Goal: Check status: Check status

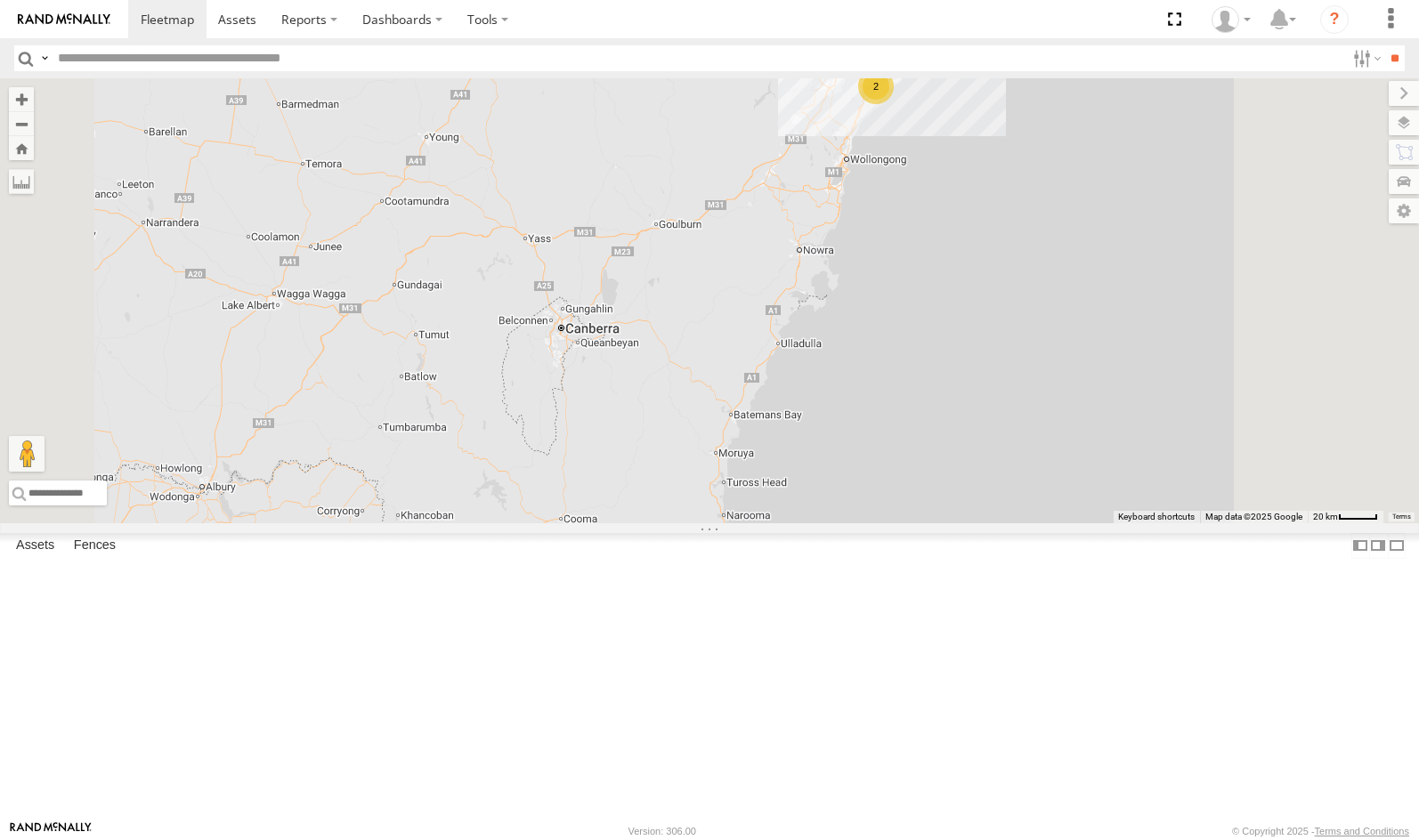
scroll to position [1793, 0]
click at [0, 0] on div "01 Lyndon" at bounding box center [0, 0] width 0 height 0
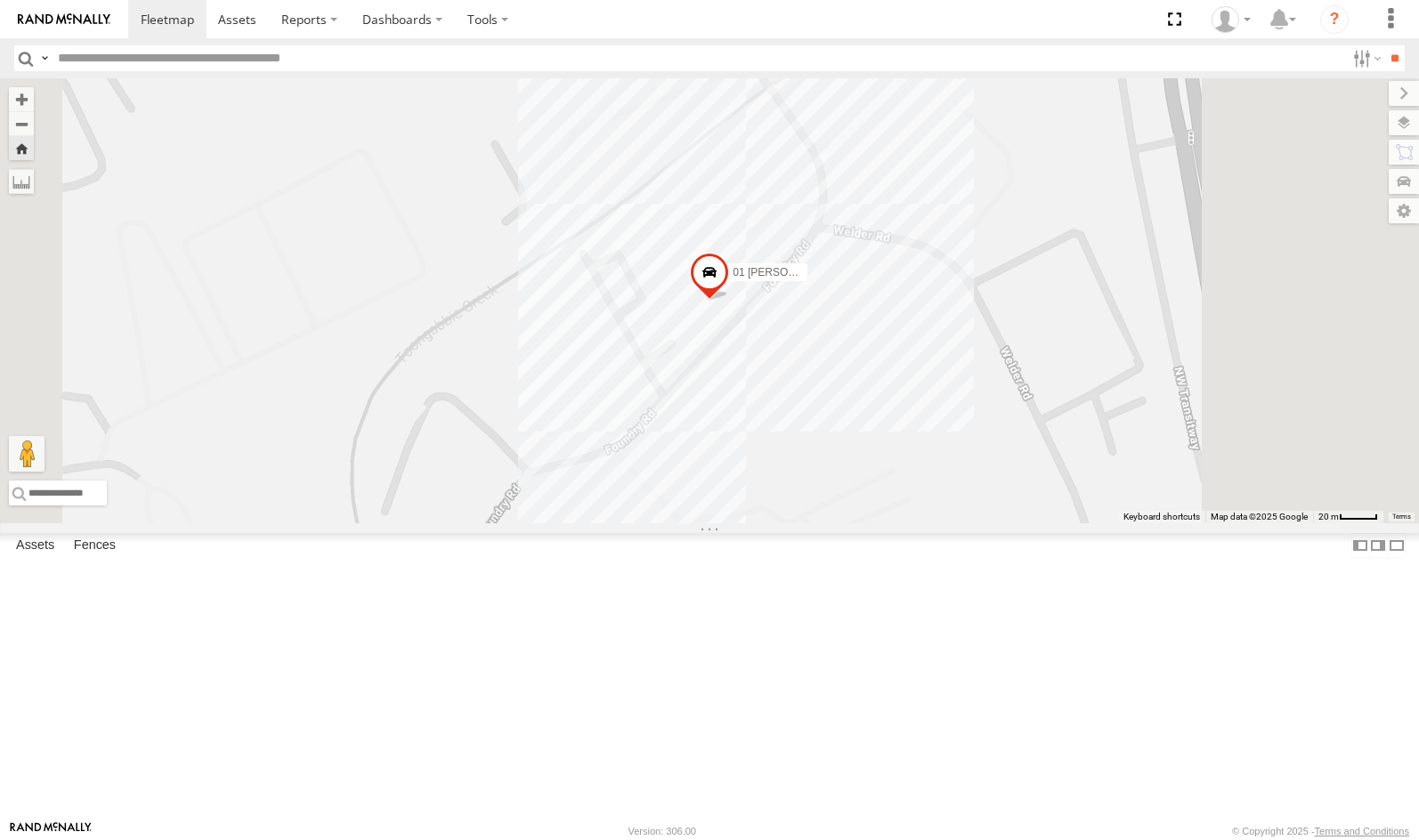
click at [729, 301] on span at bounding box center [709, 277] width 39 height 48
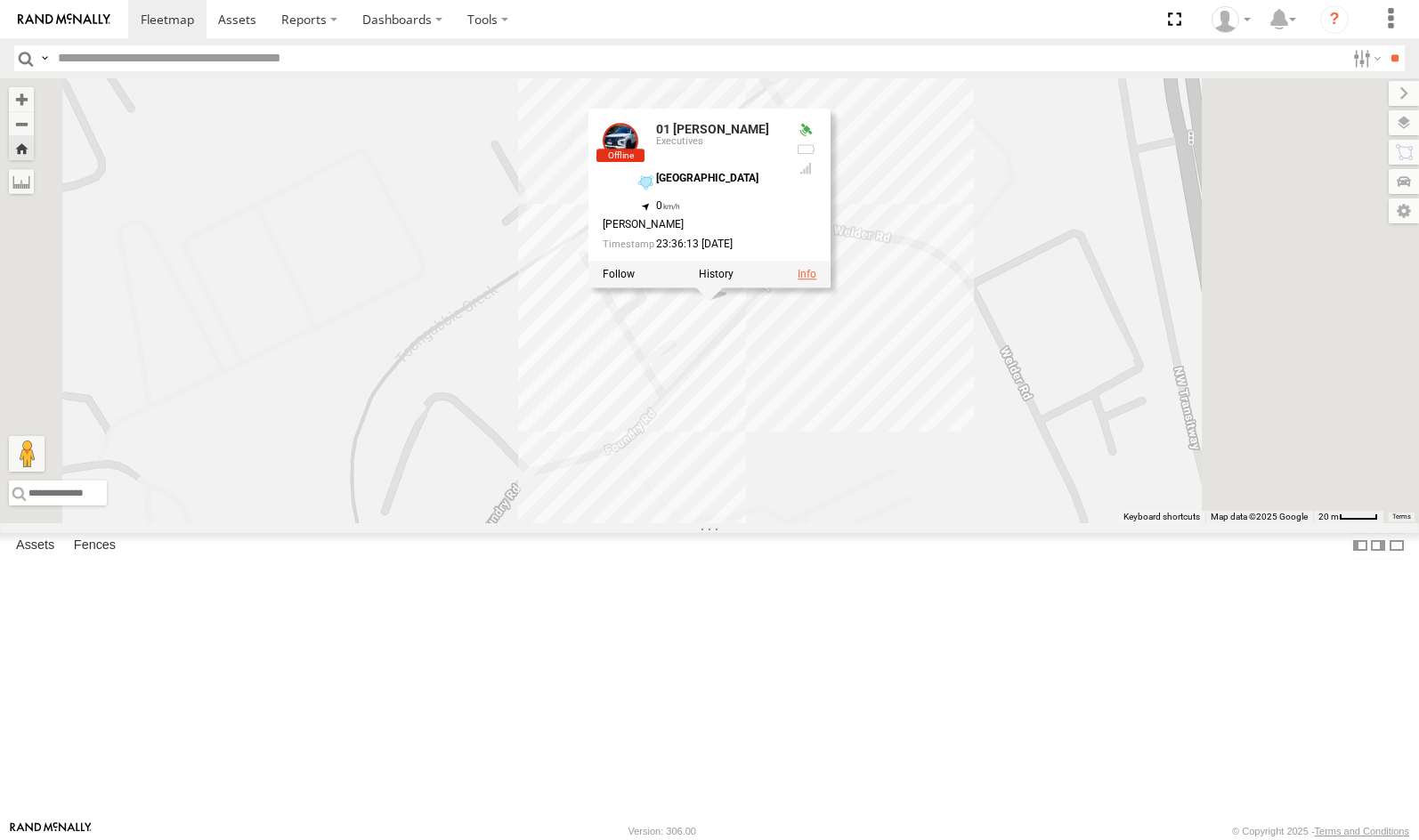
click at [816, 280] on link at bounding box center [807, 273] width 18 height 12
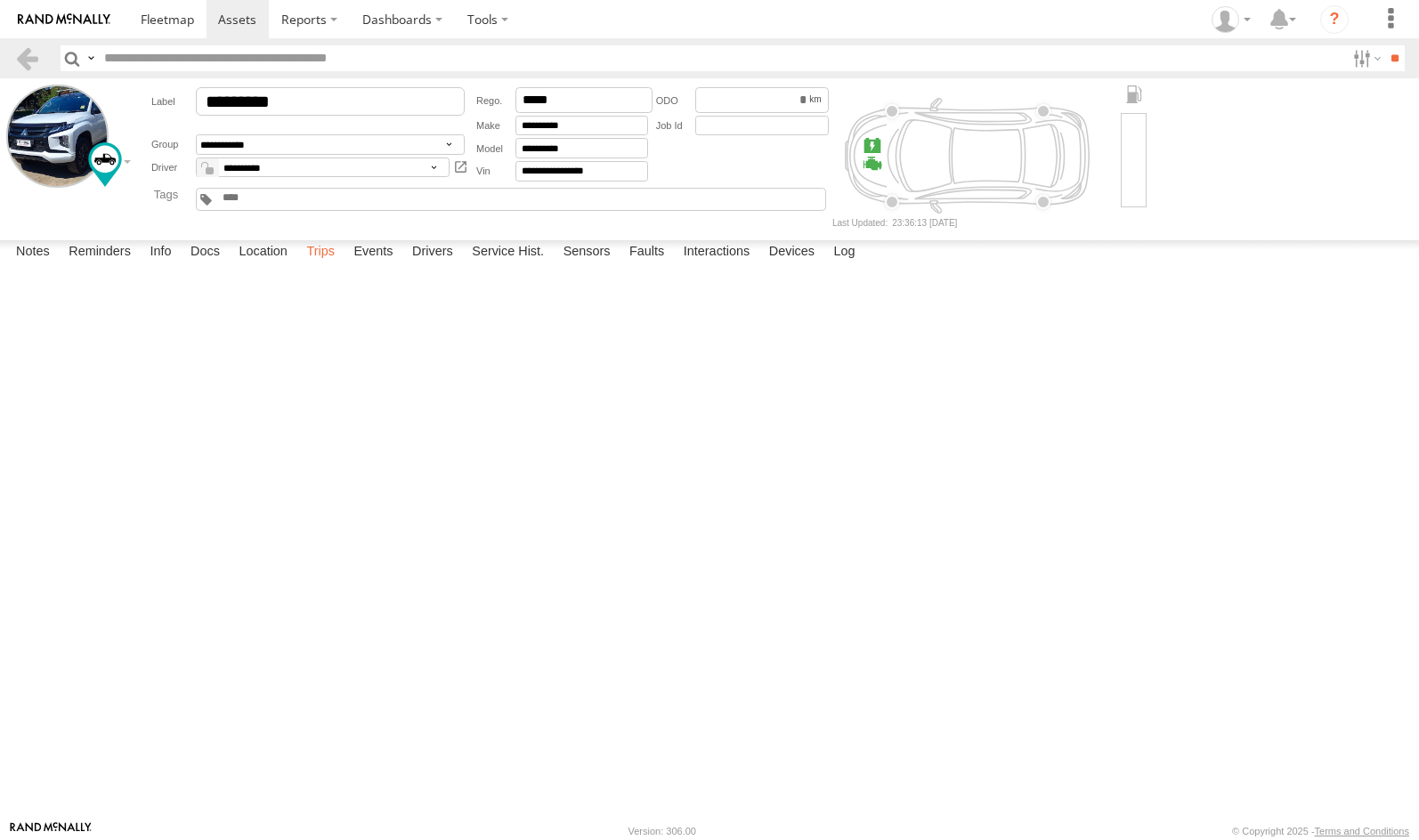
click at [341, 266] on label "Trips" at bounding box center [320, 253] width 46 height 25
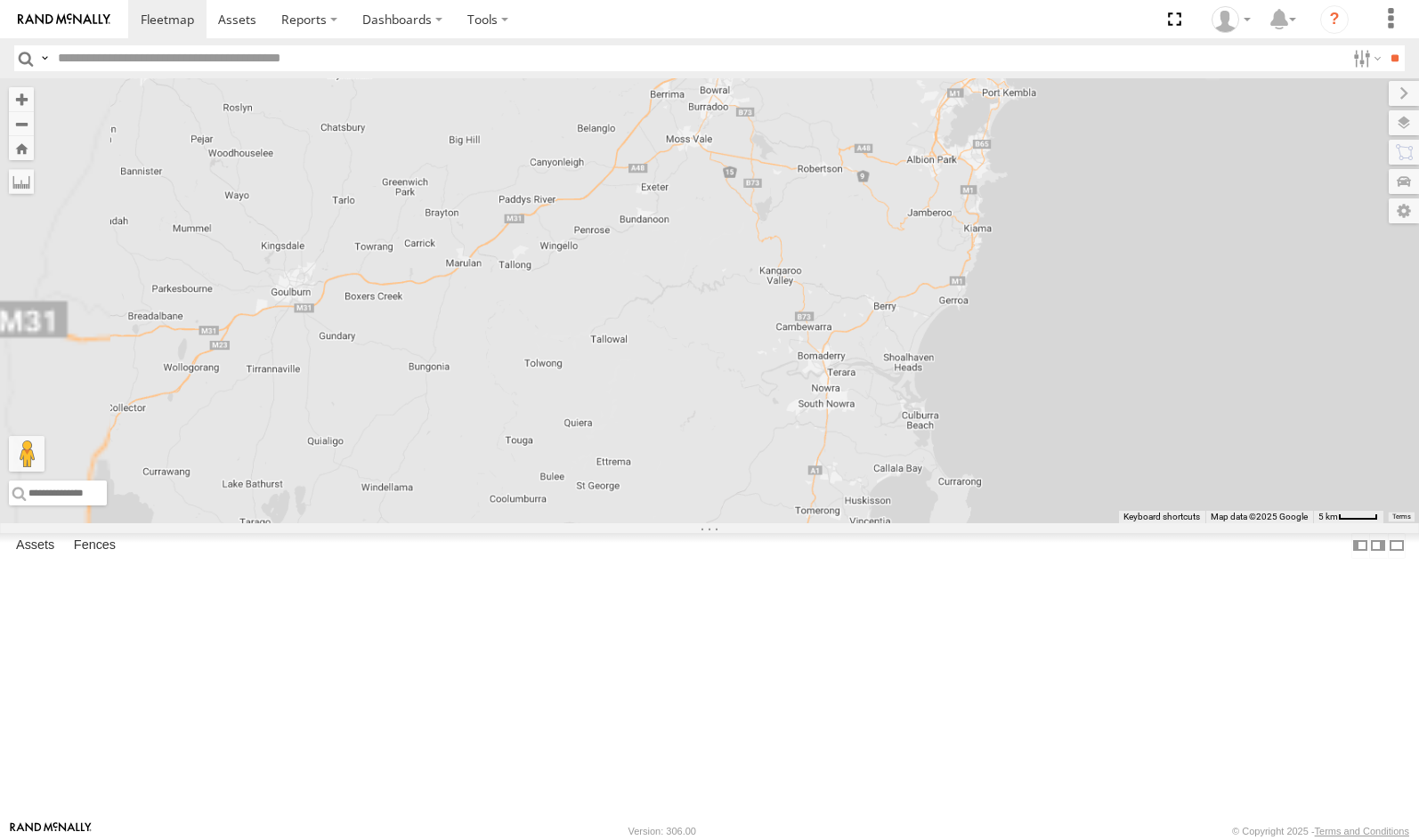
drag, startPoint x: 1024, startPoint y: 357, endPoint x: 850, endPoint y: 630, distance: 323.7
click at [859, 524] on div "28 QMC [PERSON_NAME] 27QMC" at bounding box center [709, 301] width 1419 height 445
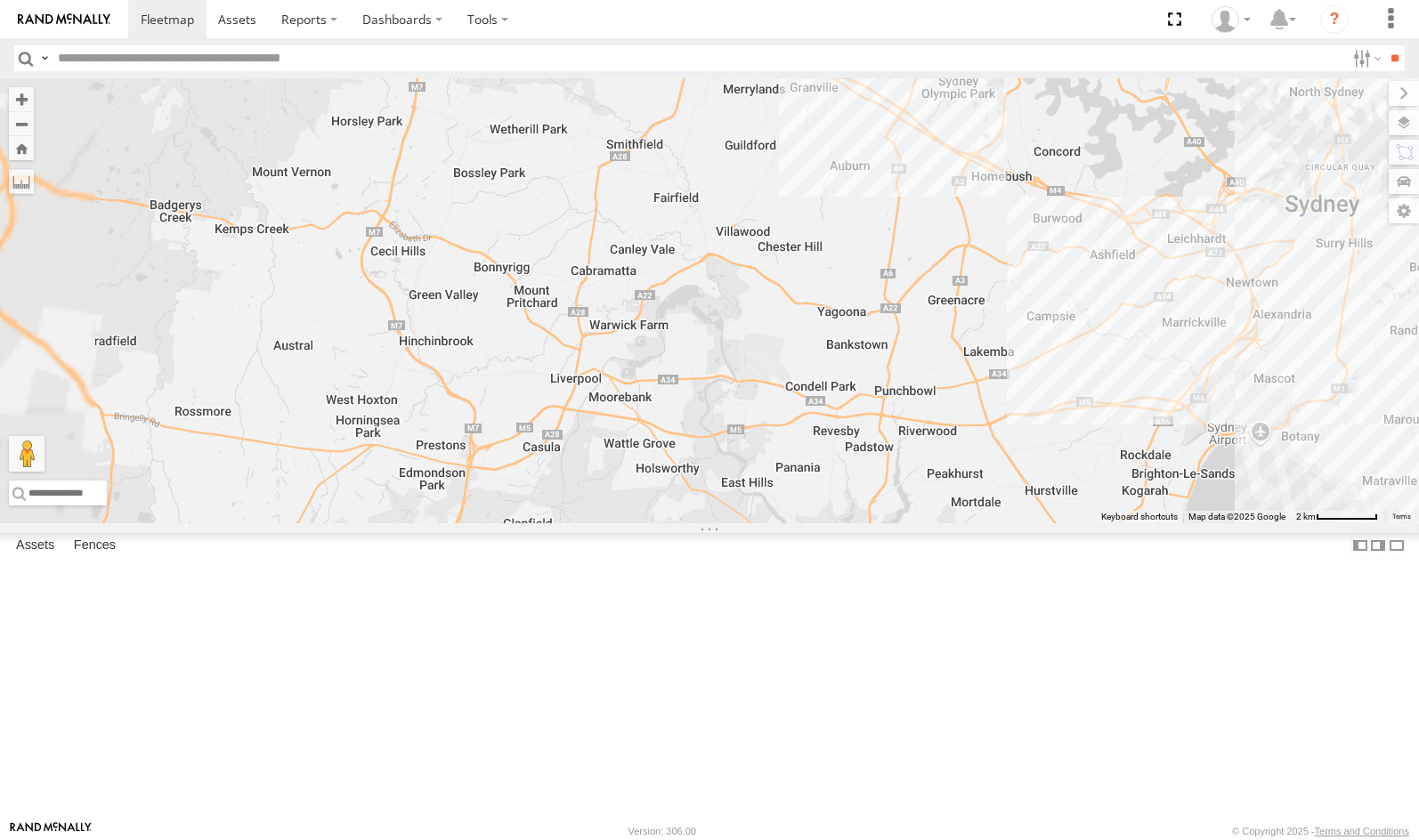
drag, startPoint x: 850, startPoint y: 416, endPoint x: 938, endPoint y: 593, distance: 197.7
click at [898, 524] on div "28 QMC [PERSON_NAME] 27QMC" at bounding box center [709, 301] width 1419 height 445
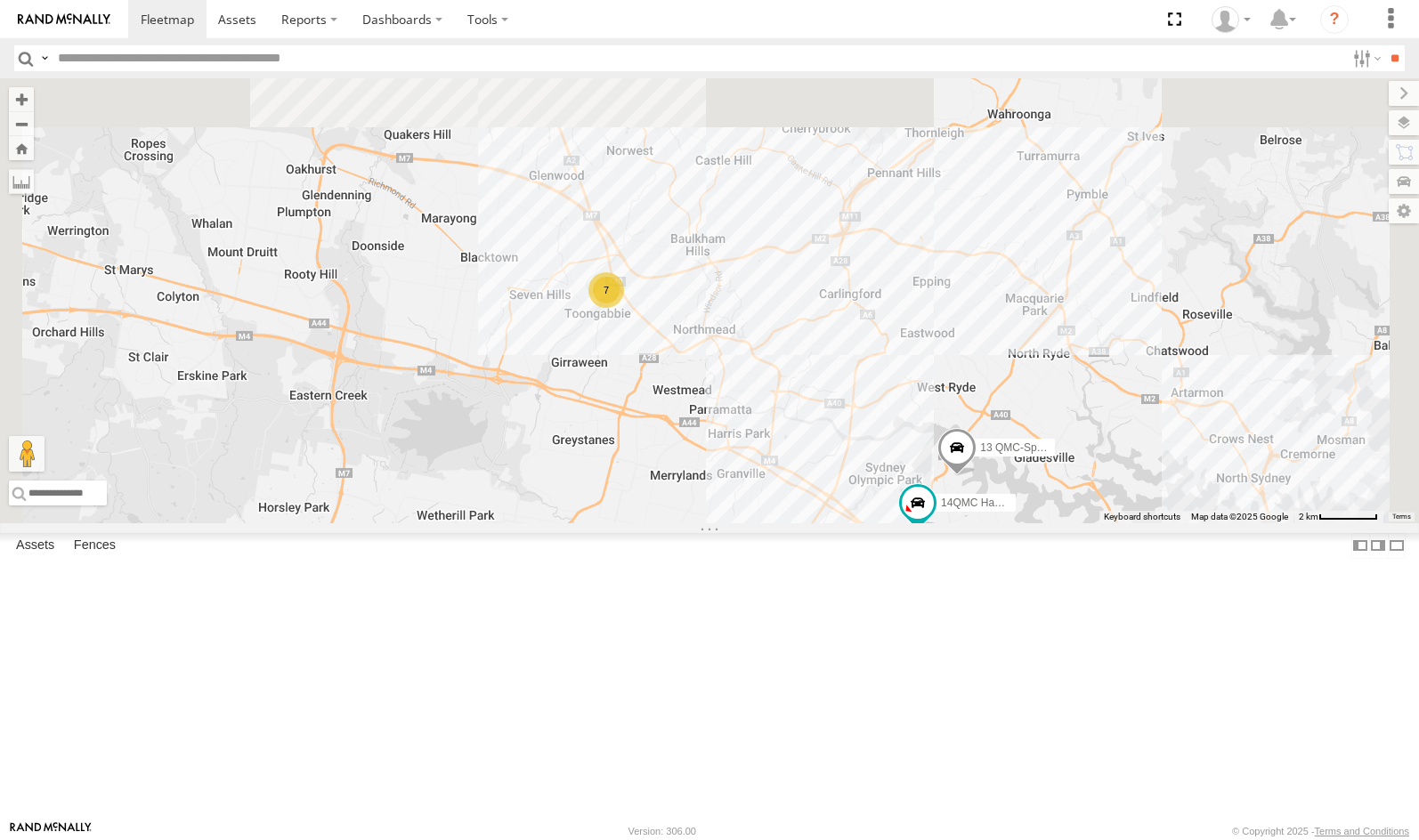
drag, startPoint x: 941, startPoint y: 412, endPoint x: 864, endPoint y: 813, distance: 408.3
click at [864, 524] on div "28 QMC [PERSON_NAME] 27QMC 7 14QMC Hamza 13 QMC-Spare # 101 Hiab" at bounding box center [709, 301] width 1419 height 445
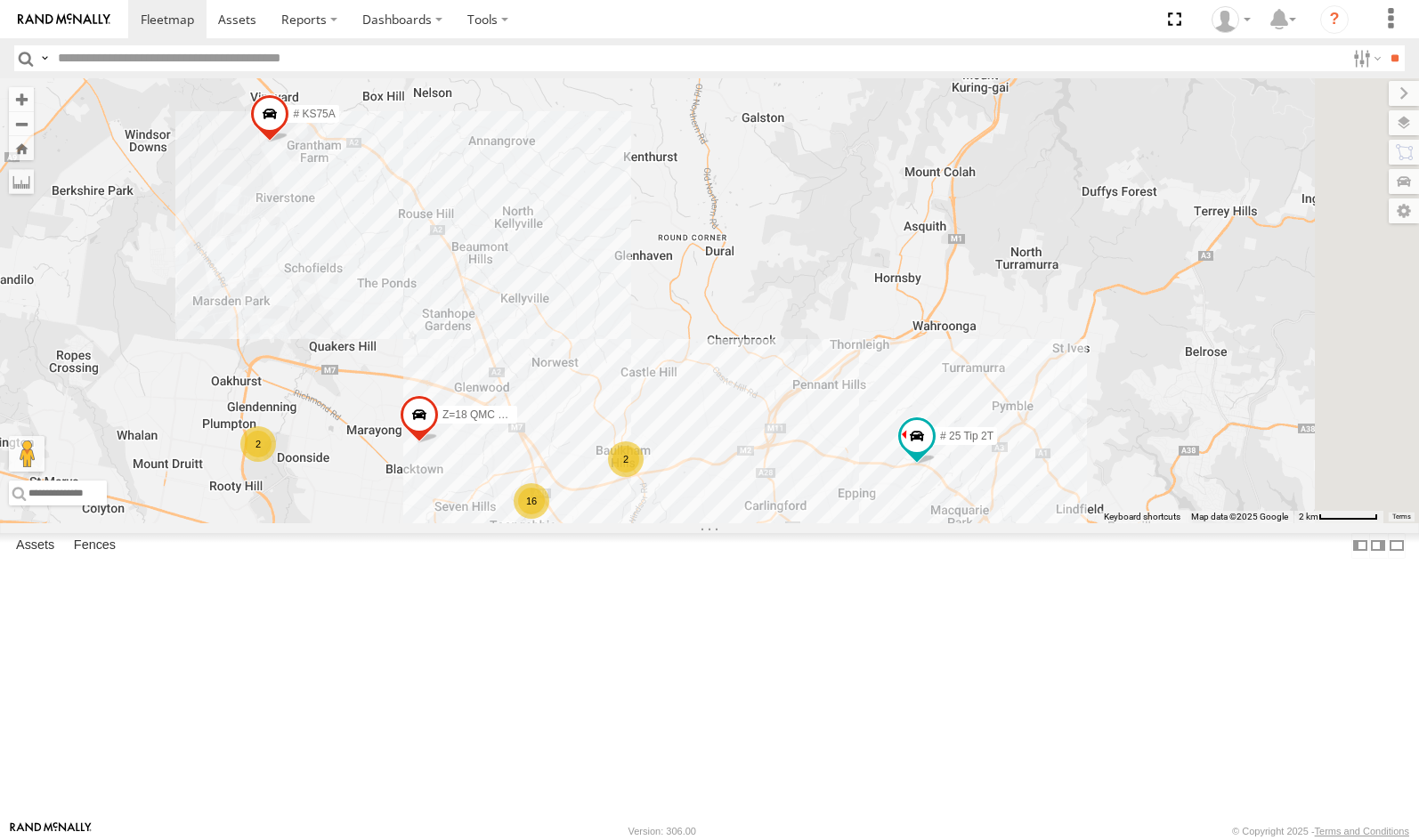
drag, startPoint x: 855, startPoint y: 525, endPoint x: 803, endPoint y: 589, distance: 82.5
click at [803, 524] on div "28 QMC [PERSON_NAME] 27QMC 16 14QMC Hamza 13 QMC-Spare # 101 Hiab # KS75A # 25 …" at bounding box center [709, 301] width 1419 height 445
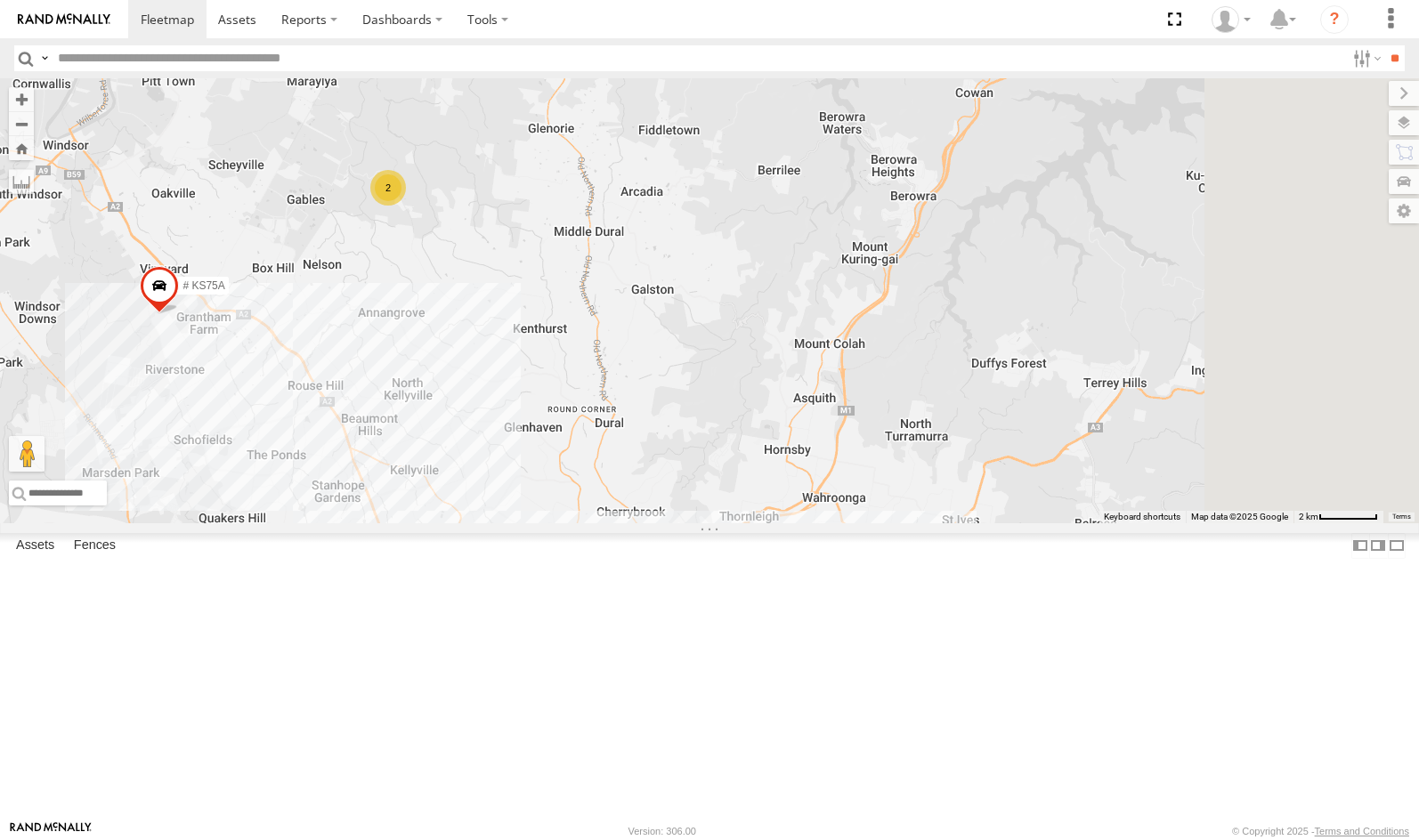
drag, startPoint x: 967, startPoint y: 466, endPoint x: 860, endPoint y: 635, distance: 200.0
click at [860, 524] on div "28 QMC [PERSON_NAME] 27QMC 16 14QMC Hamza 13 QMC-Spare # 101 Hiab # KS75A # 25 …" at bounding box center [709, 301] width 1419 height 445
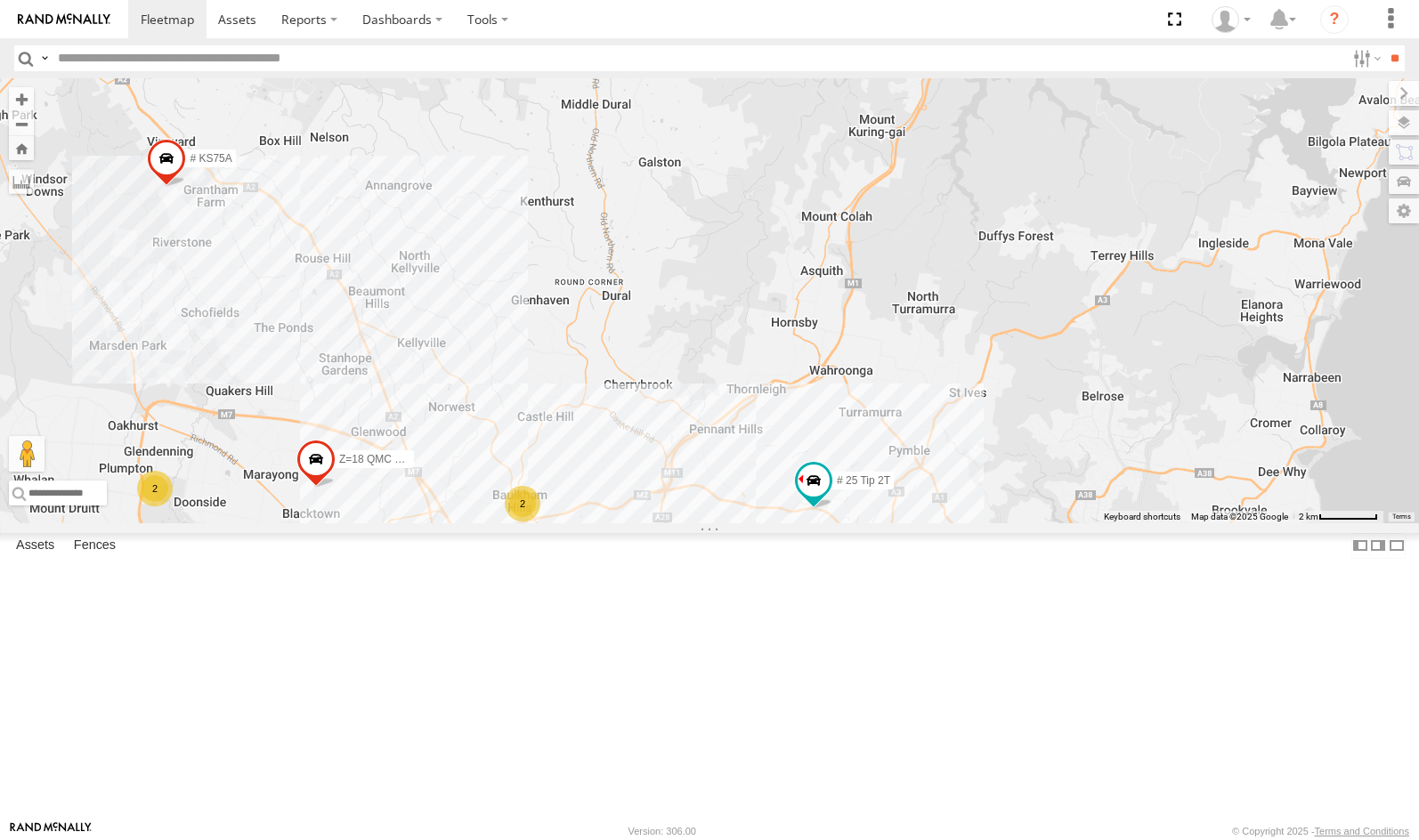
drag, startPoint x: 870, startPoint y: 662, endPoint x: 884, endPoint y: 459, distance: 203.5
click at [884, 459] on div "28 QMC [PERSON_NAME] 27QMC 16 14QMC Hamza 13 QMC-Spare # 101 Hiab # KS75A # 25 …" at bounding box center [709, 301] width 1419 height 445
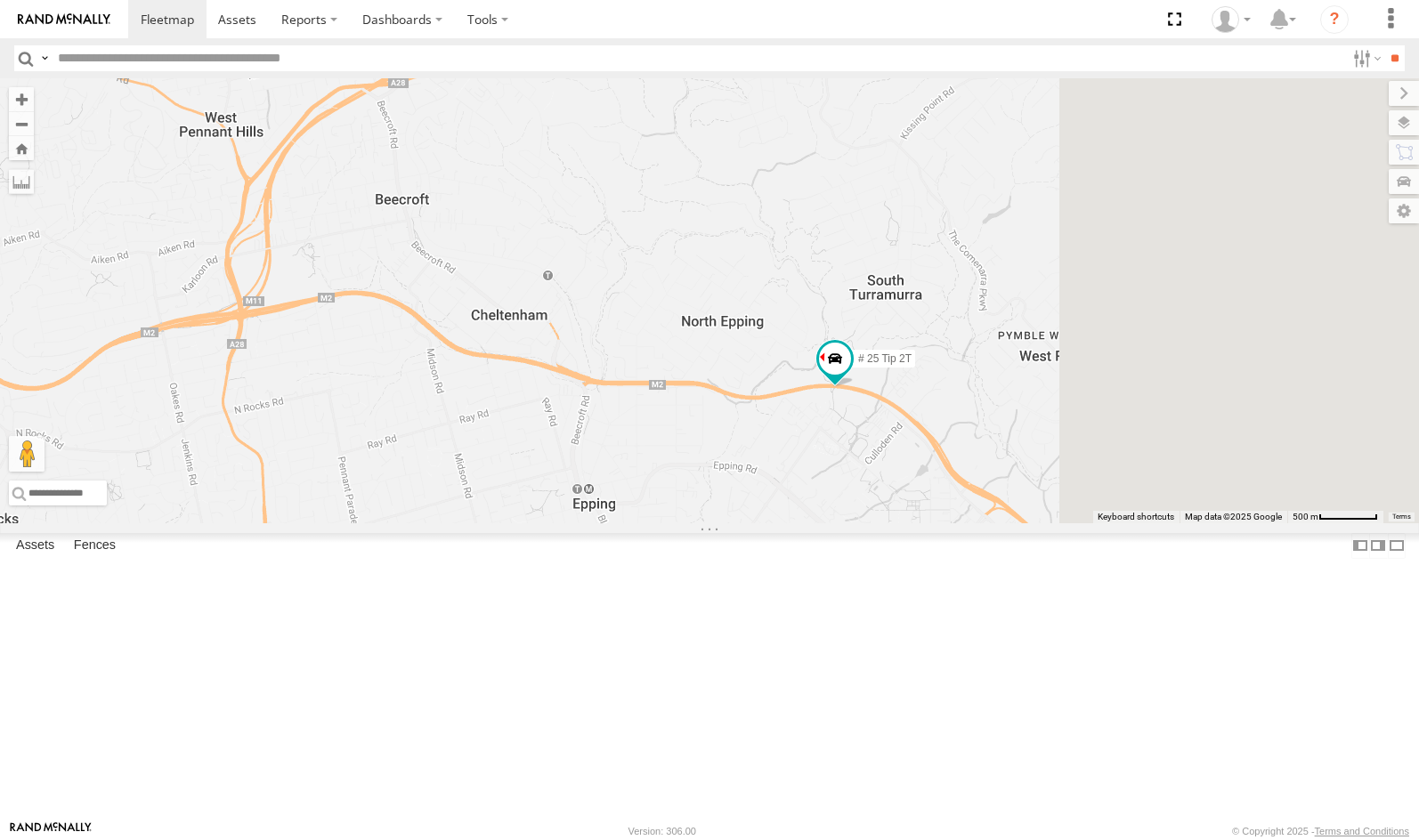
drag, startPoint x: 1100, startPoint y: 575, endPoint x: 827, endPoint y: 612, distance: 275.5
click at [833, 524] on div "28 QMC [PERSON_NAME] 27QMC 14QMC Hamza 13 QMC-Spare # 101 Hiab # KS75A # 25 Tip…" at bounding box center [709, 301] width 1419 height 445
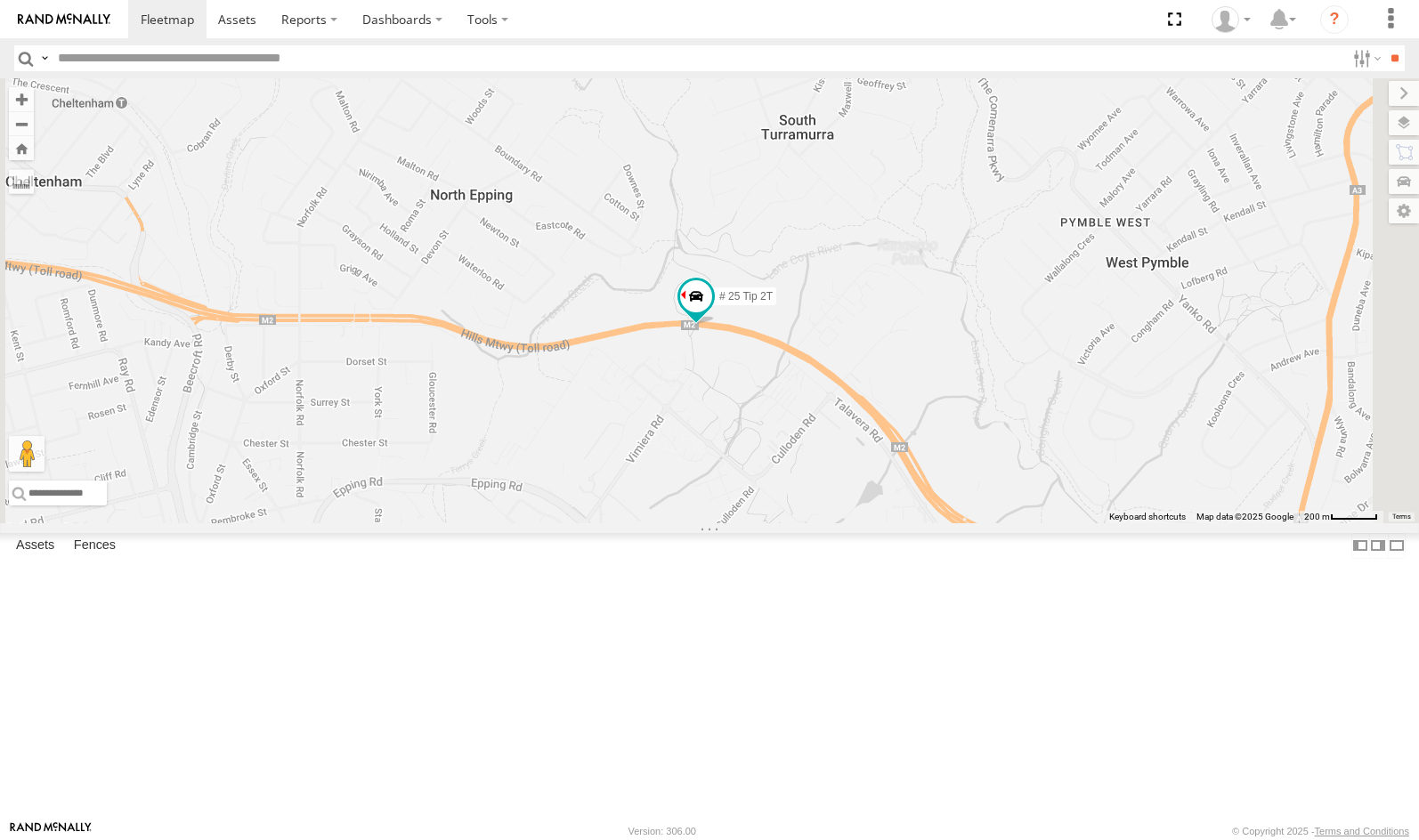
drag, startPoint x: 989, startPoint y: 526, endPoint x: 854, endPoint y: 597, distance: 152.5
click at [853, 524] on div "28 QMC [PERSON_NAME] 27QMC 14QMC Hamza 13 QMC-Spare # 101 Hiab # KS75A # 25 Tip…" at bounding box center [709, 301] width 1419 height 445
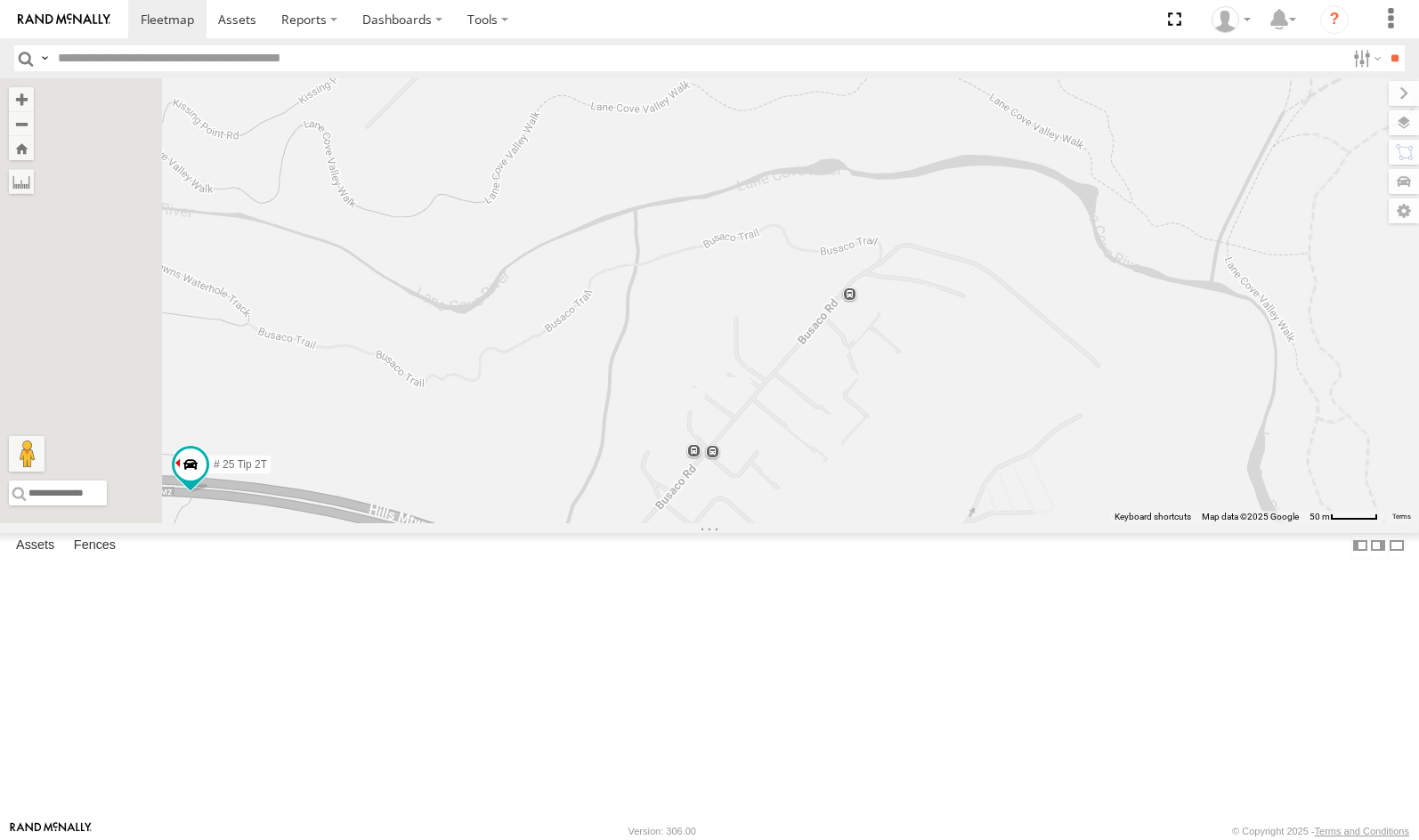
drag, startPoint x: 867, startPoint y: 557, endPoint x: 1166, endPoint y: 508, distance: 303.0
click at [1166, 508] on div "28 QMC [PERSON_NAME] 27QMC 14QMC Hamza 13 QMC-Spare # 101 Hiab # KS75A # 25 Tip…" at bounding box center [709, 301] width 1419 height 445
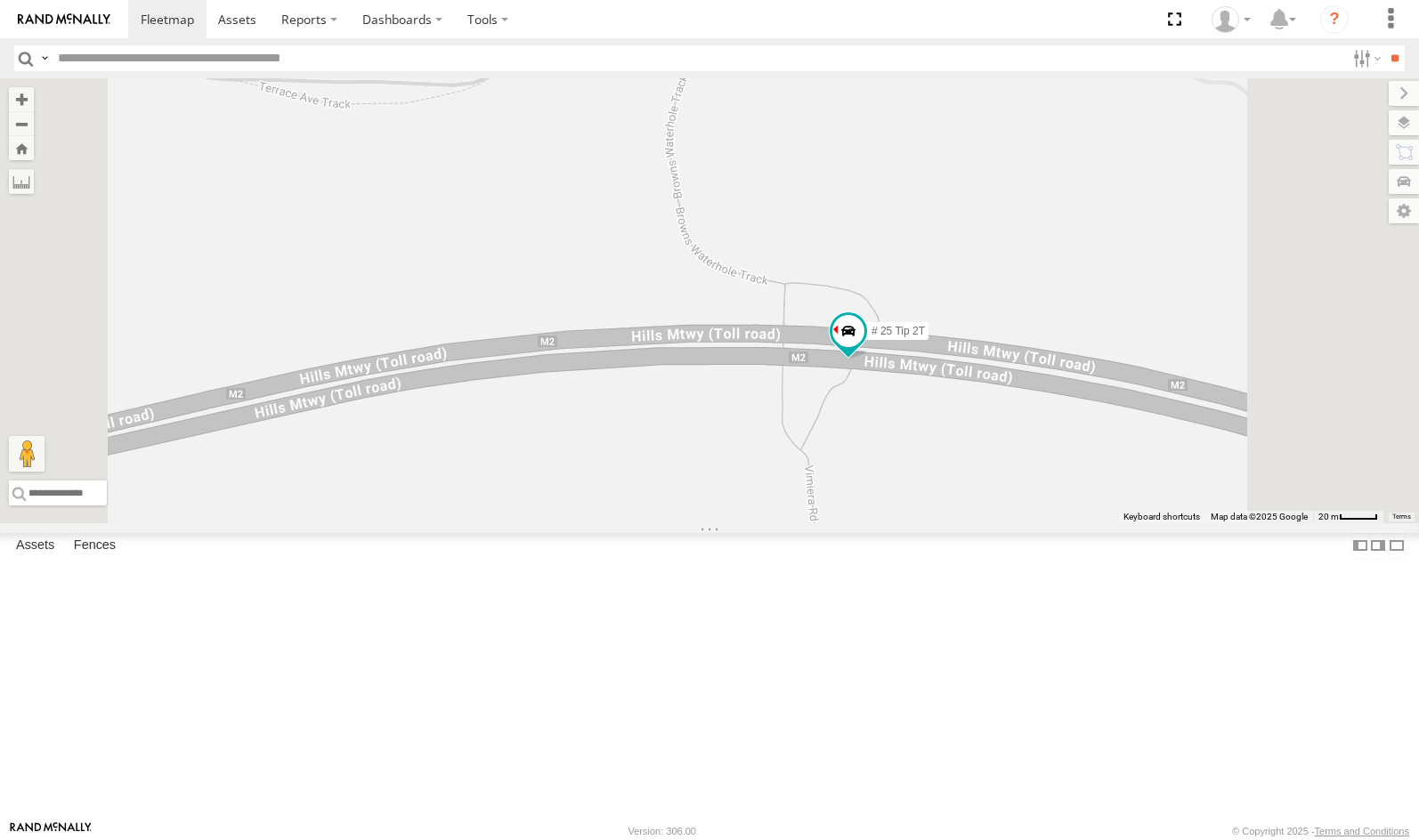
drag, startPoint x: 1104, startPoint y: 556, endPoint x: 1082, endPoint y: 565, distance: 23.8
click at [1082, 524] on div "28 QMC [PERSON_NAME] 27QMC 14QMC Hamza 13 QMC-Spare # 101 Hiab # KS75A # 25 Tip…" at bounding box center [709, 301] width 1419 height 445
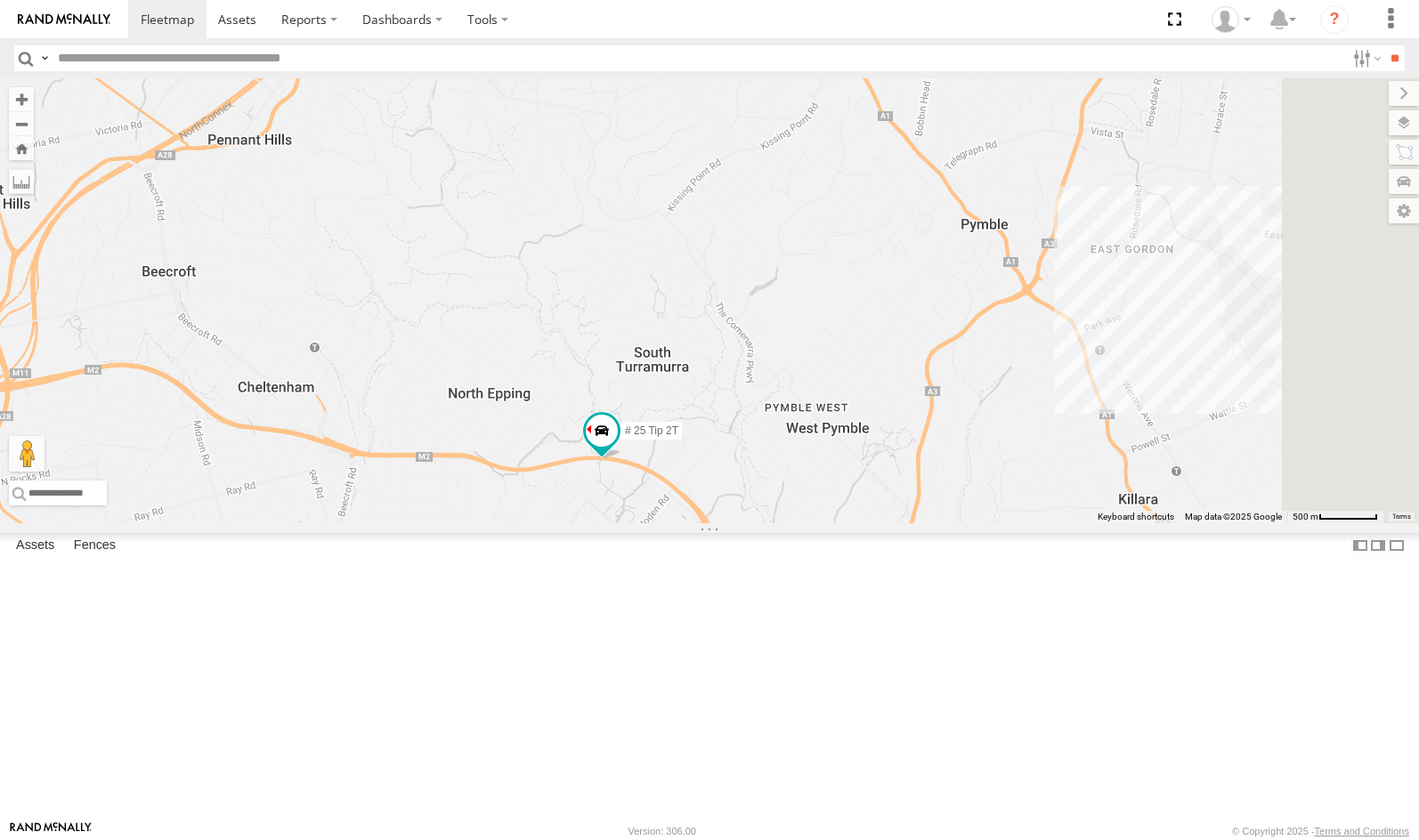
drag, startPoint x: 1202, startPoint y: 407, endPoint x: 886, endPoint y: 526, distance: 337.7
click at [886, 524] on div "28 QMC [PERSON_NAME] 27QMC 14QMC Hamza 13 QMC-Spare # 101 Hiab # KS75A # 25 Tip…" at bounding box center [709, 301] width 1419 height 445
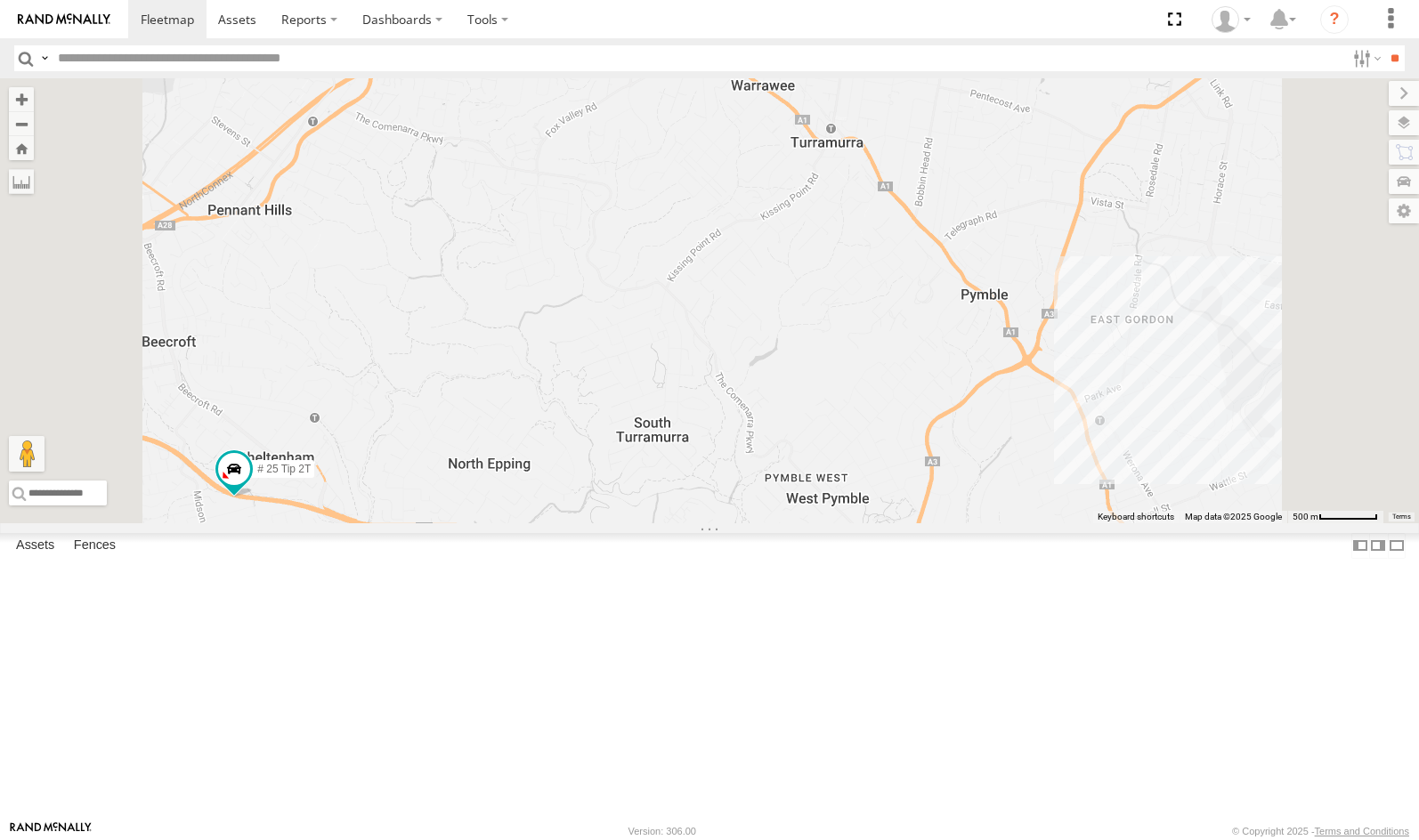
drag, startPoint x: 938, startPoint y: 415, endPoint x: 948, endPoint y: 464, distance: 50.0
click at [948, 464] on div "28 QMC [PERSON_NAME] 27QMC 14QMC Hamza 13 QMC-Spare # 101 Hiab # KS75A # 25 Tip…" at bounding box center [709, 301] width 1419 height 445
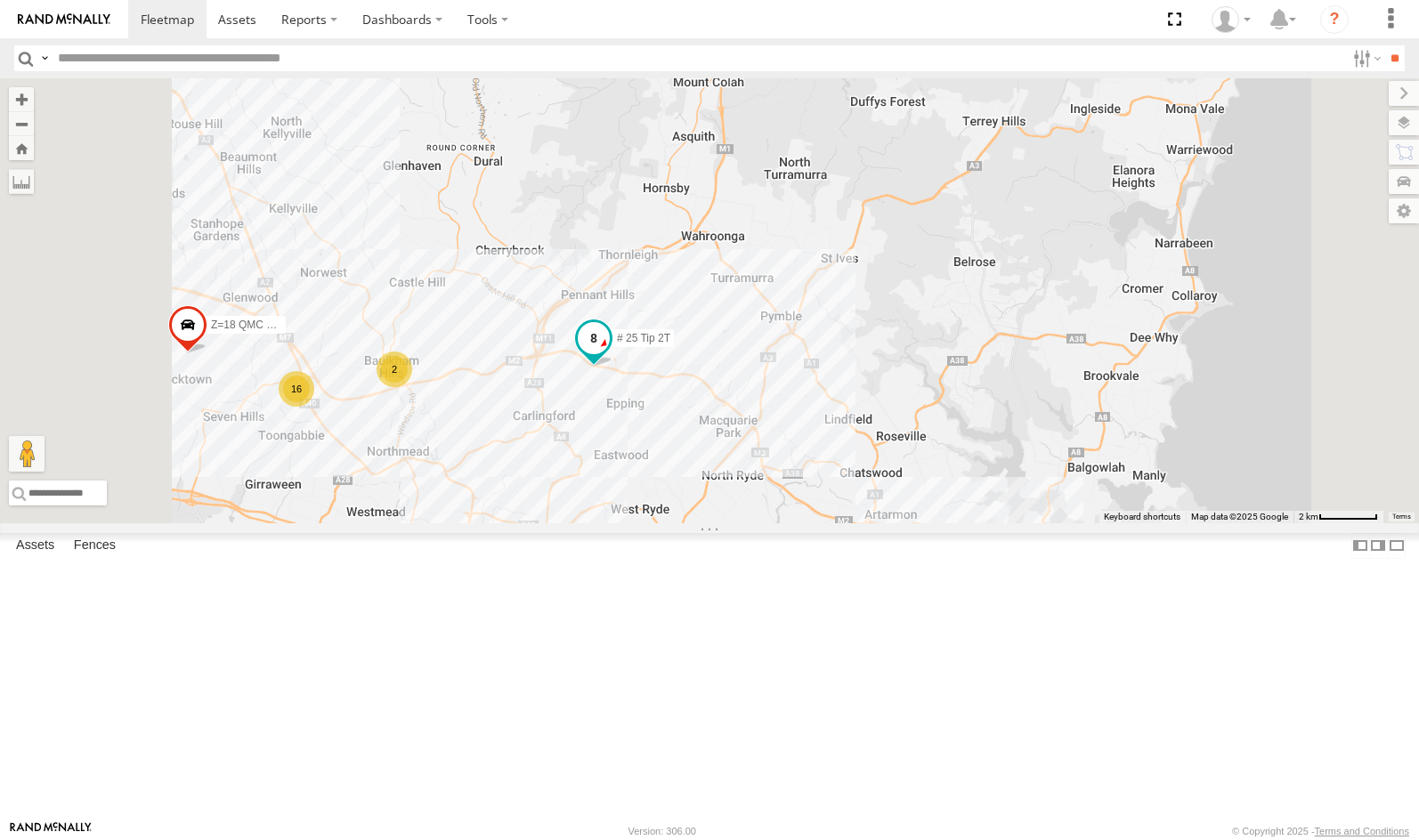
drag, startPoint x: 846, startPoint y: 539, endPoint x: 887, endPoint y: 495, distance: 60.1
click at [887, 495] on div "28 QMC [PERSON_NAME] 27QMC 14QMC Hamza 13 QMC-Spare # 101 Hiab # KS75A # 25 Tip…" at bounding box center [709, 301] width 1419 height 445
